Goal: Check status: Check status

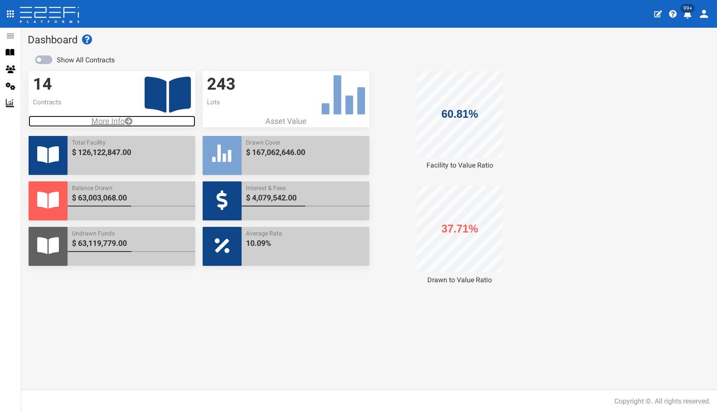
click at [115, 121] on p "More Info" at bounding box center [112, 121] width 167 height 11
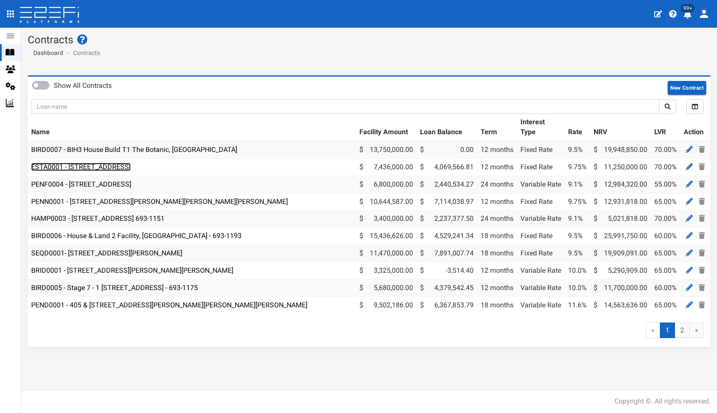
click at [106, 169] on link "ESTA0001 - 112 Gross Avenue, Hemmant - 693-1197" at bounding box center [81, 167] width 100 height 8
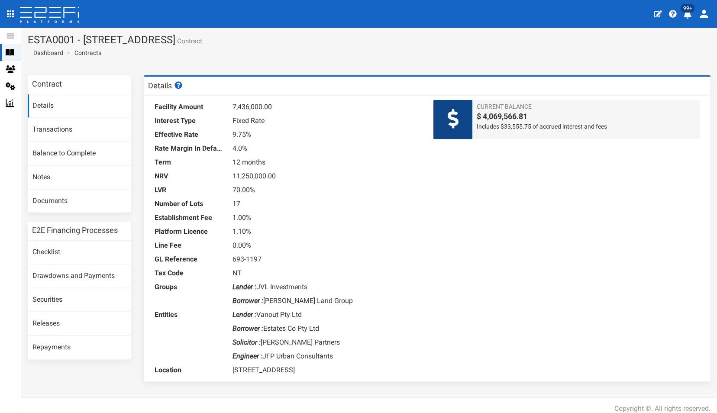
scroll to position [7, 0]
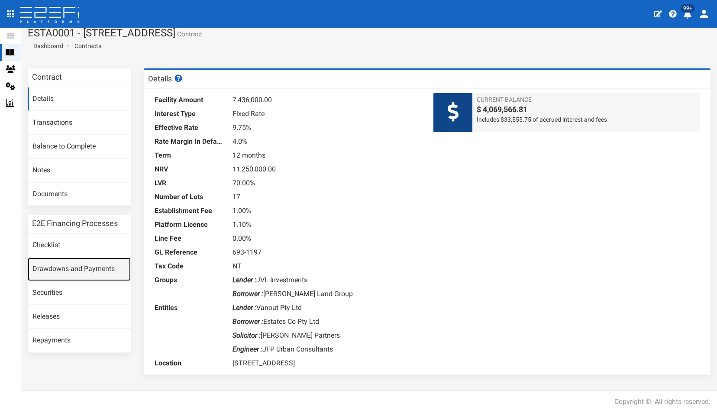
click at [60, 268] on link "Drawdowns and Payments" at bounding box center [79, 269] width 103 height 23
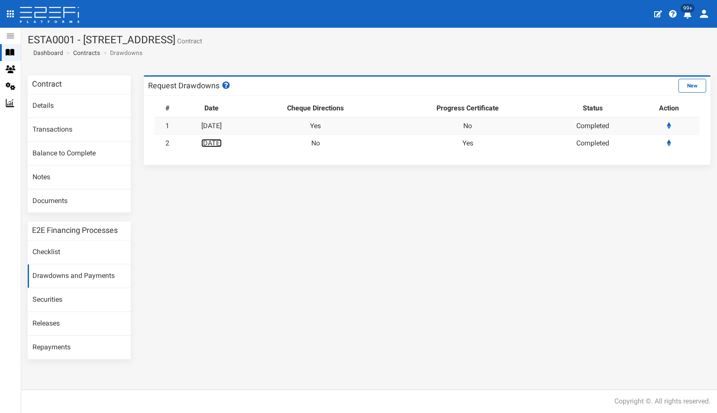
click at [222, 142] on link "09-07-2025" at bounding box center [211, 143] width 20 height 8
click at [48, 128] on link "Transactions" at bounding box center [79, 129] width 103 height 23
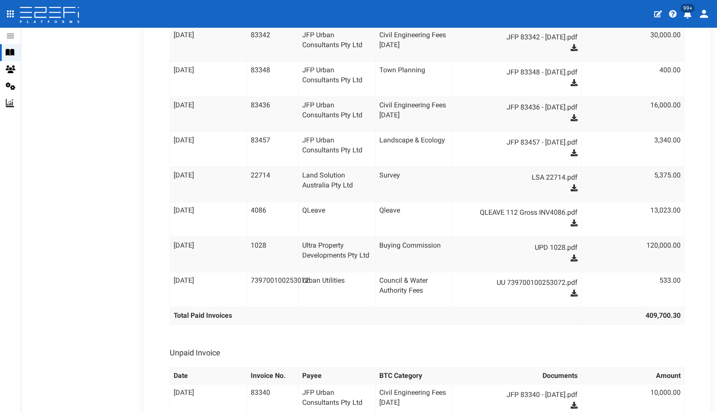
scroll to position [2586, 0]
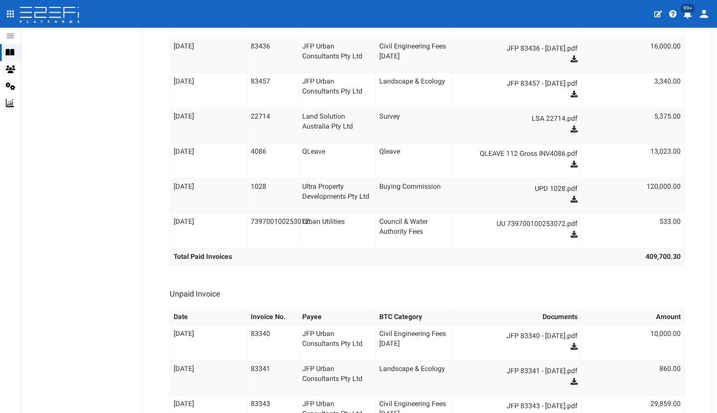
scroll to position [2247, 0]
click at [524, 147] on link "QLEAVE 112 Gross INV4086.pdf" at bounding box center [521, 154] width 113 height 14
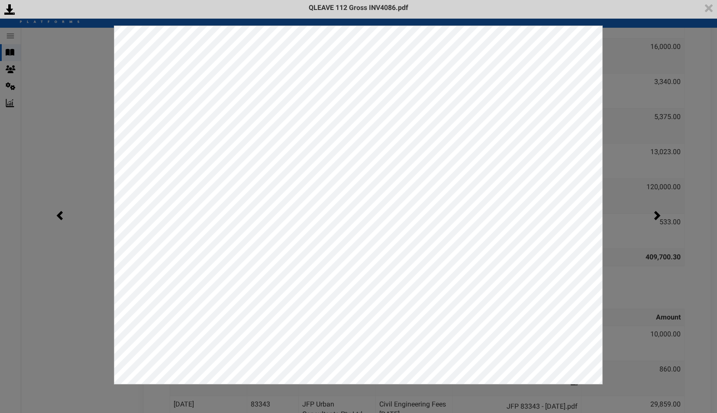
scroll to position [0, 0]
click at [87, 165] on div "<p>Your browser does not support iframes.</p><script type="text/javascript">ale…" at bounding box center [358, 206] width 717 height 413
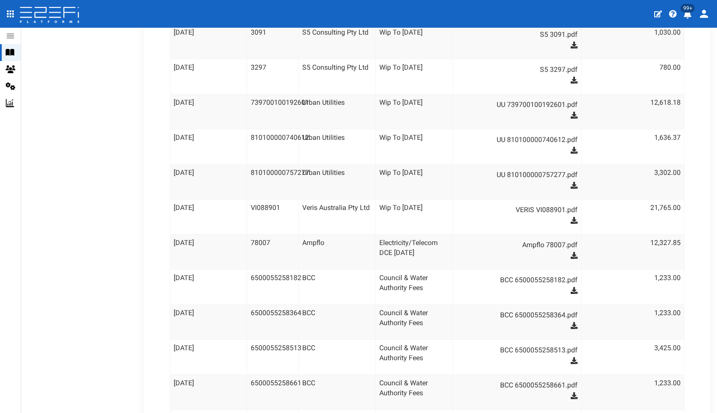
scroll to position [1557, 0]
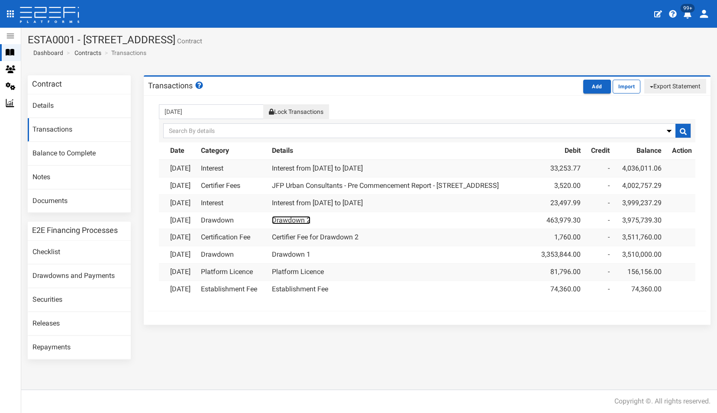
click at [310, 221] on link "Drawdown 2" at bounding box center [291, 220] width 39 height 8
click at [677, 85] on button "Export Statement" at bounding box center [675, 86] width 62 height 15
click at [648, 100] on link "pdf" at bounding box center [671, 102] width 68 height 11
click at [46, 322] on link "Releases" at bounding box center [79, 323] width 103 height 23
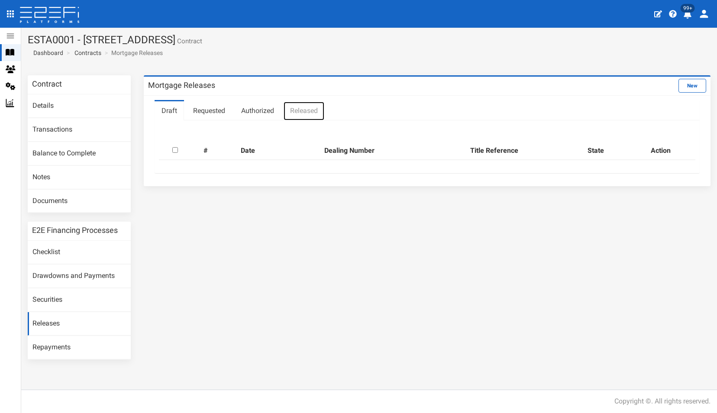
click at [302, 105] on link "Released" at bounding box center [304, 110] width 42 height 19
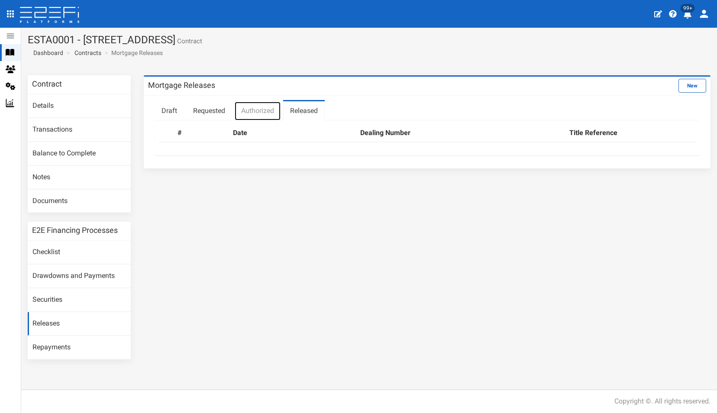
click at [258, 111] on link "Authorized" at bounding box center [257, 110] width 47 height 19
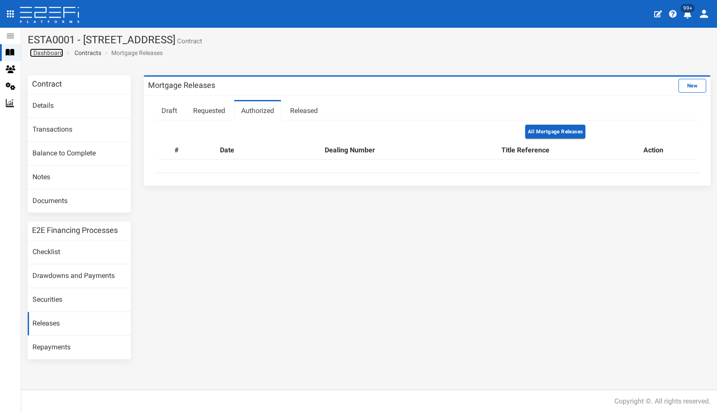
click at [48, 52] on span "Dashboard" at bounding box center [46, 52] width 33 height 7
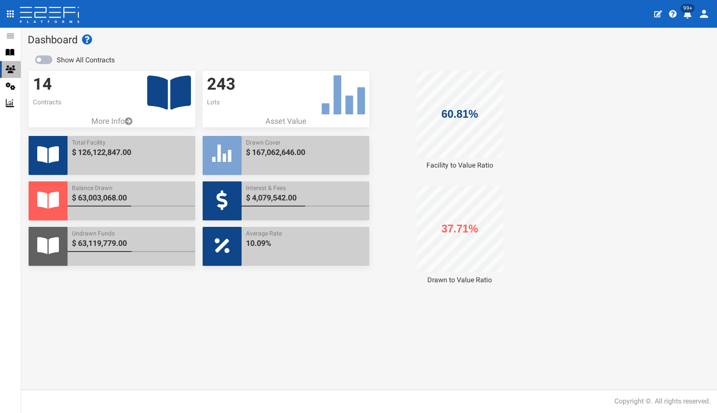
click at [10, 68] on icon at bounding box center [11, 69] width 10 height 8
